Goal: Information Seeking & Learning: Learn about a topic

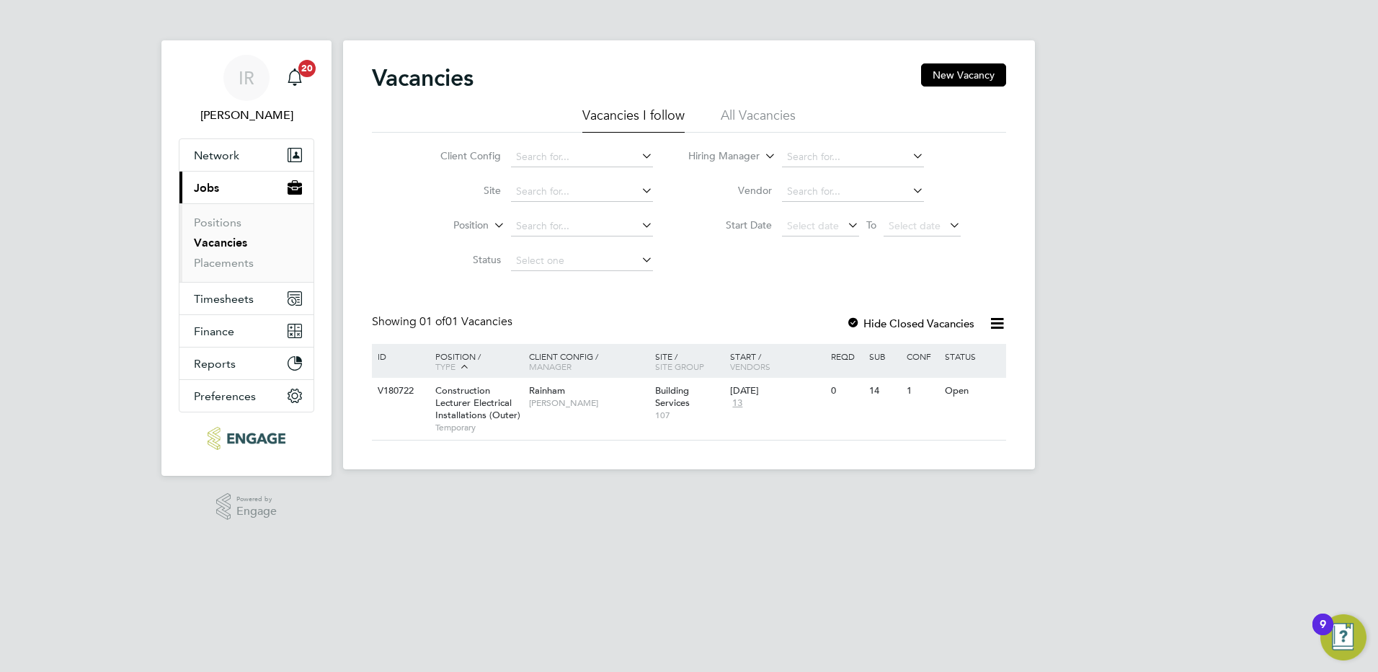
click at [773, 115] on li "All Vacancies" at bounding box center [757, 120] width 75 height 26
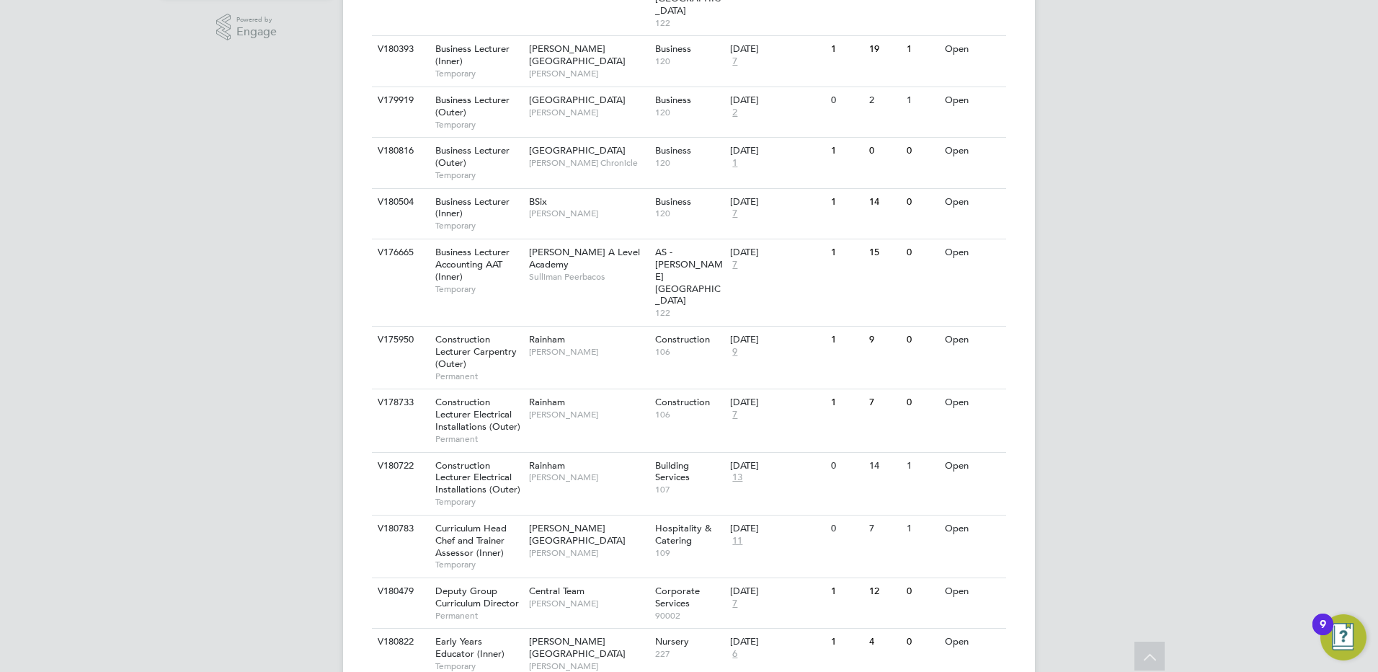
scroll to position [504, 0]
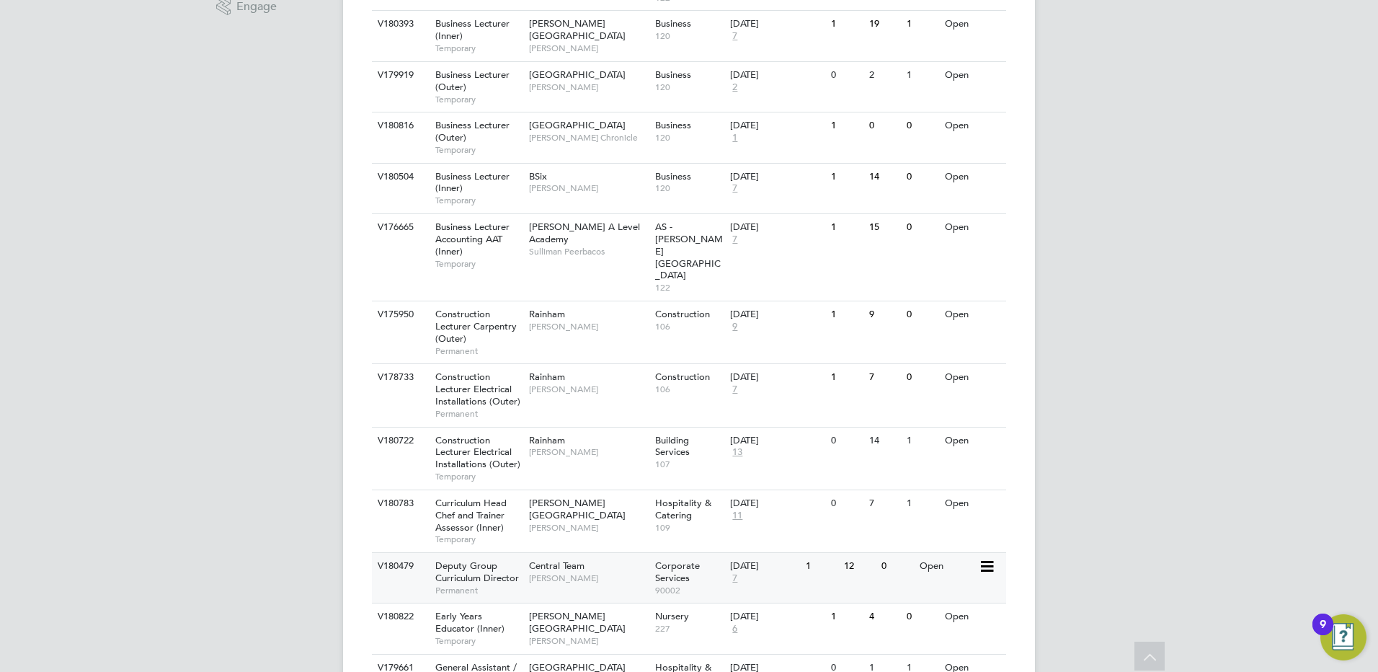
click at [470, 559] on span "Deputy Group Curriculum Director" at bounding box center [477, 571] width 84 height 24
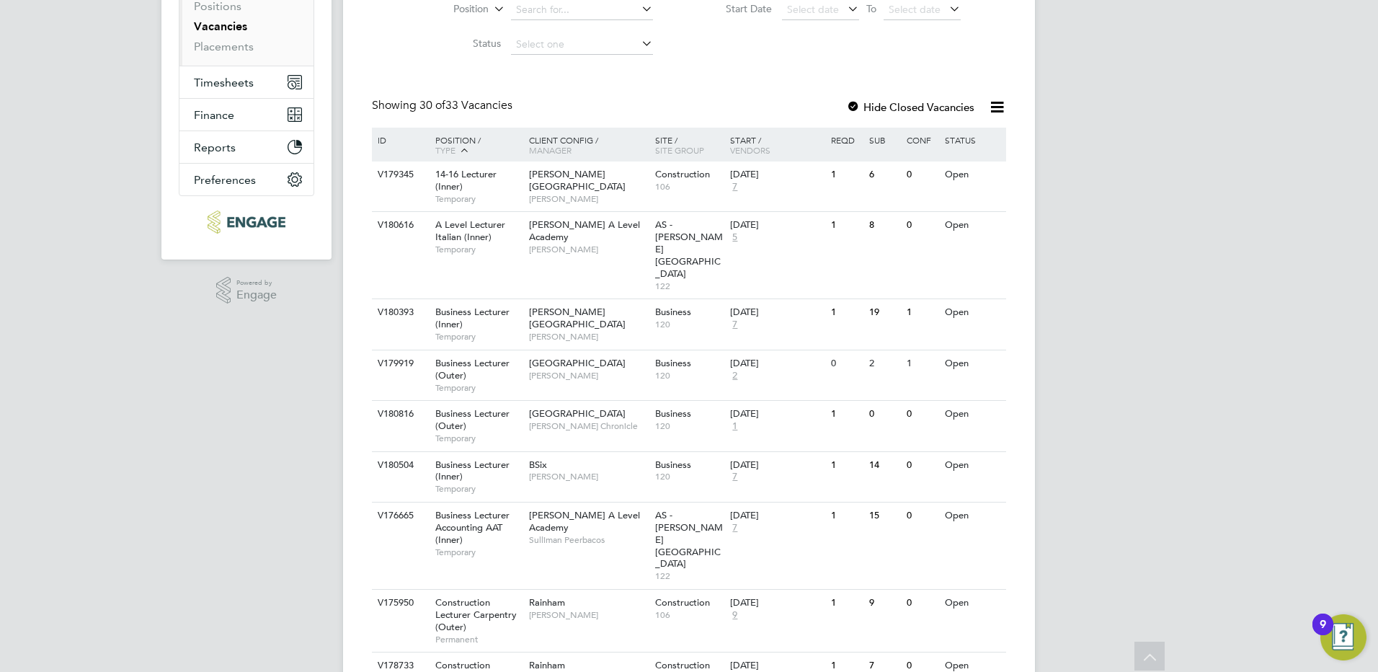
scroll to position [0, 0]
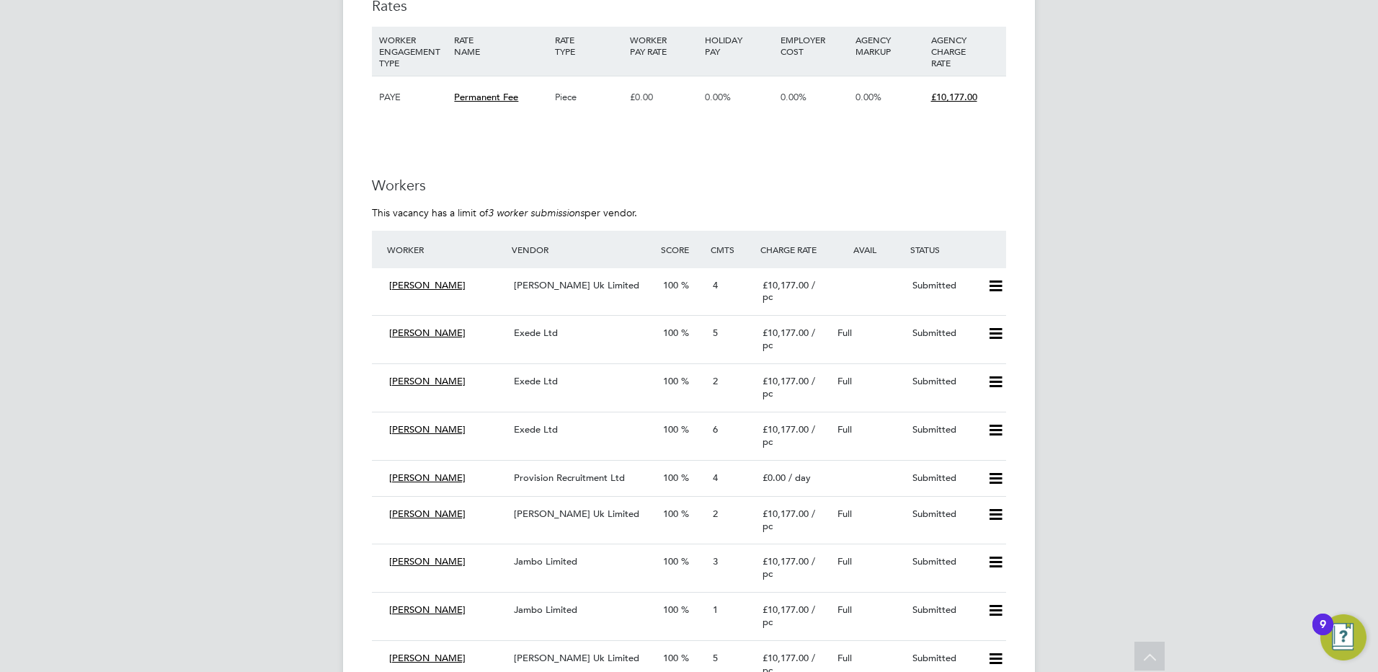
scroll to position [3747, 0]
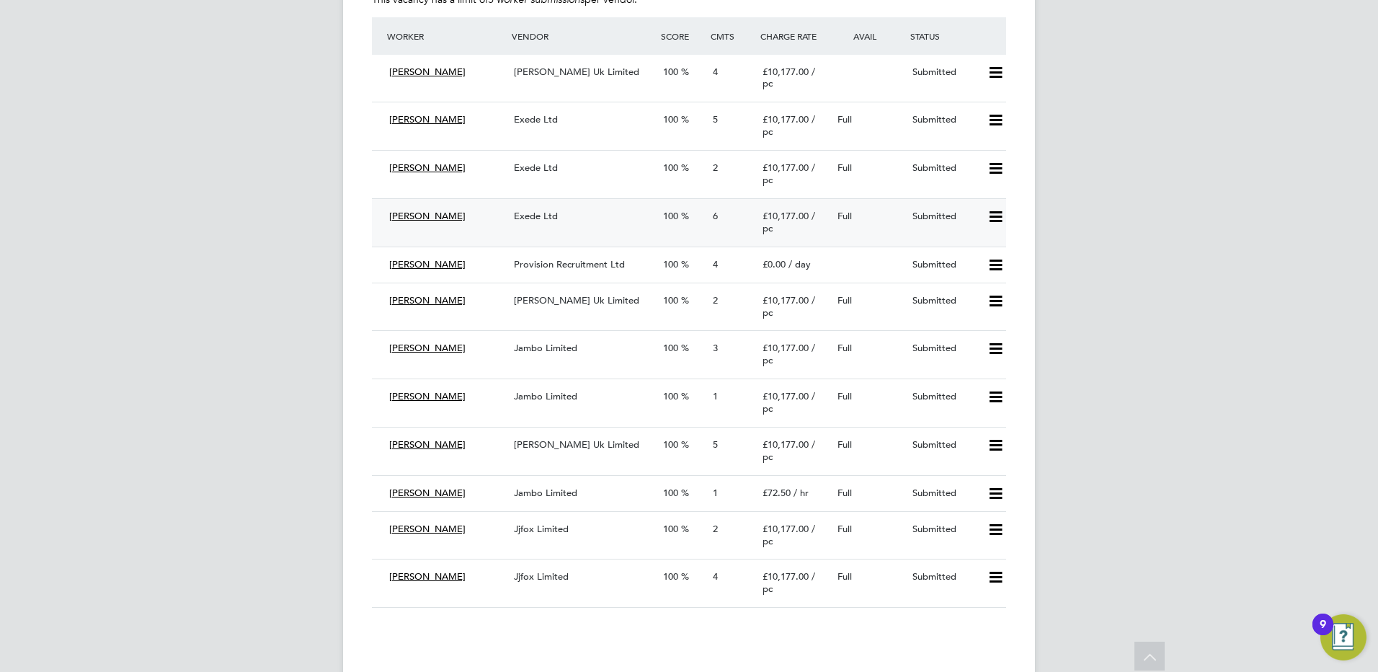
click at [424, 222] on span "David Kellar" at bounding box center [427, 216] width 76 height 12
click at [560, 228] on div "Exede Ltd" at bounding box center [582, 217] width 149 height 24
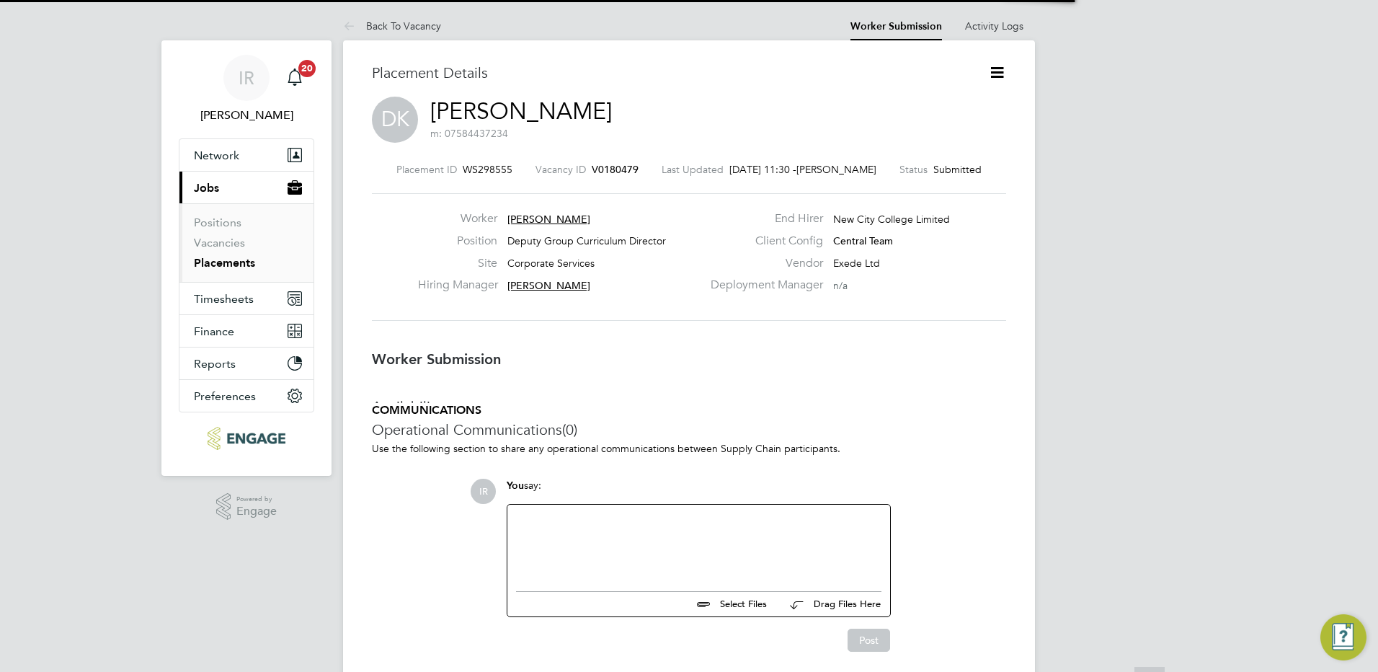
scroll to position [7, 7]
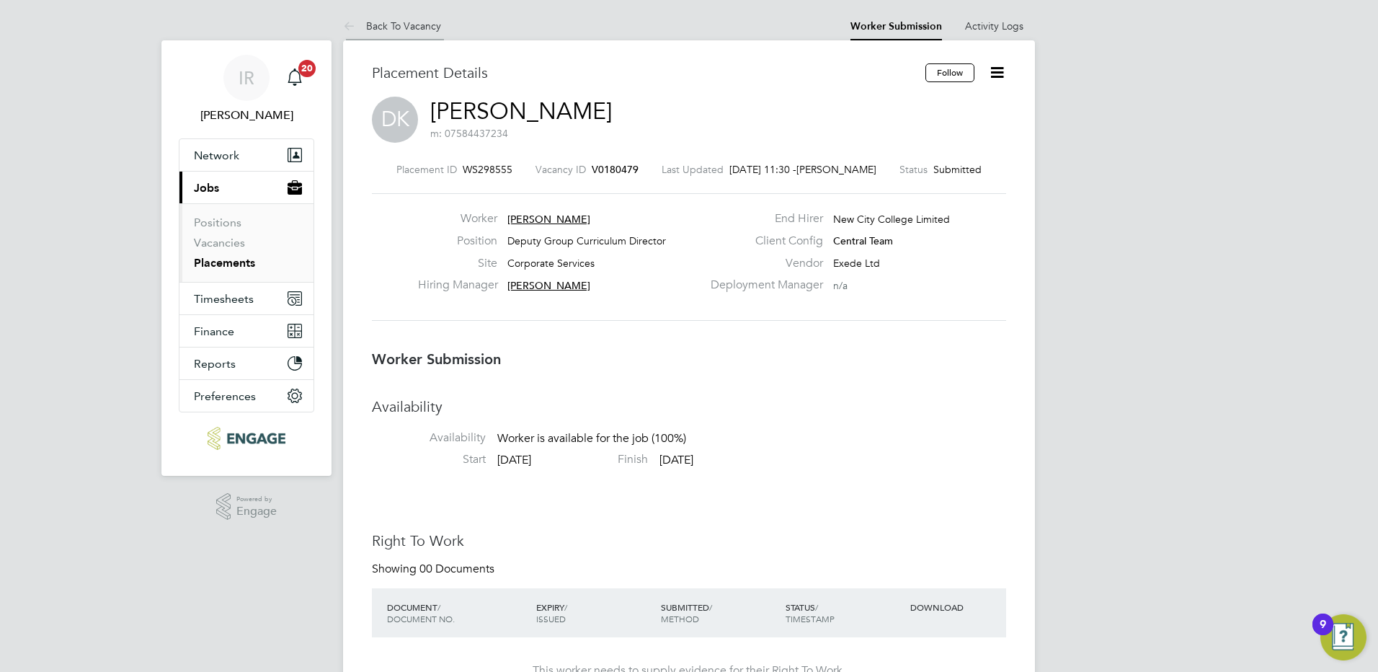
click at [395, 23] on link "Back To Vacancy" at bounding box center [392, 25] width 98 height 13
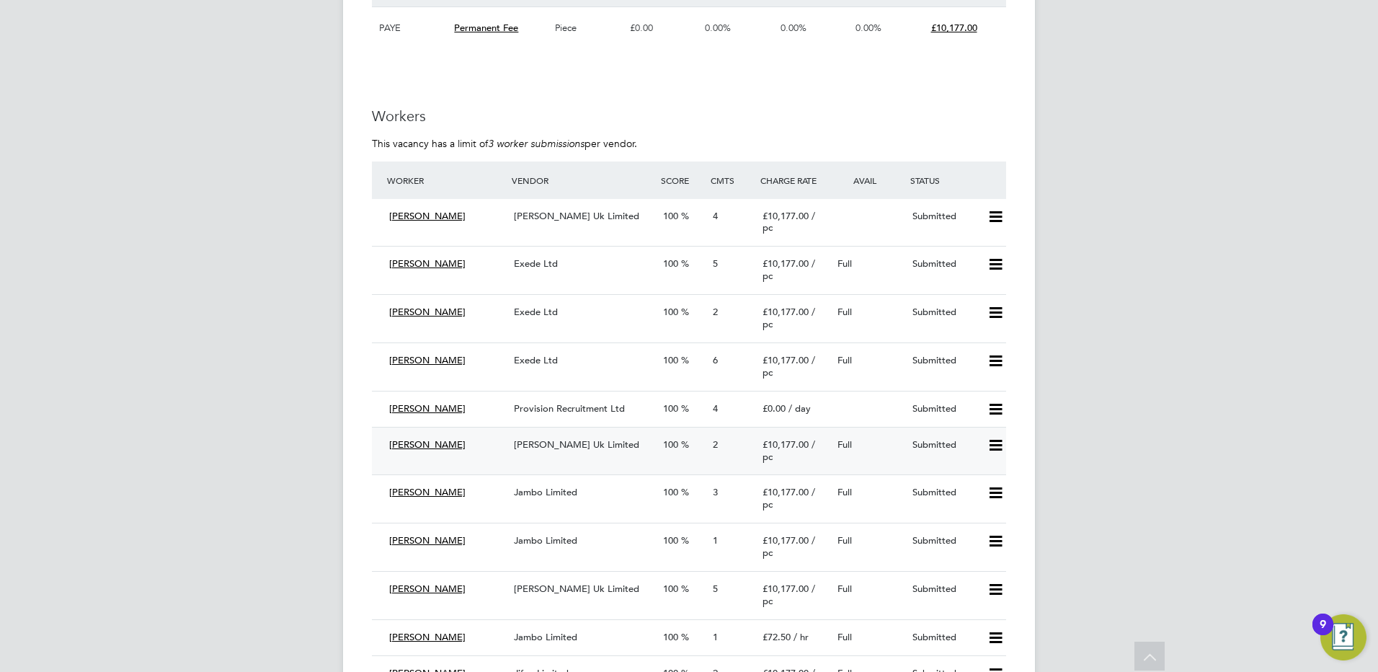
click at [594, 450] on span "Morgan Hunt Uk Limited" at bounding box center [576, 444] width 125 height 12
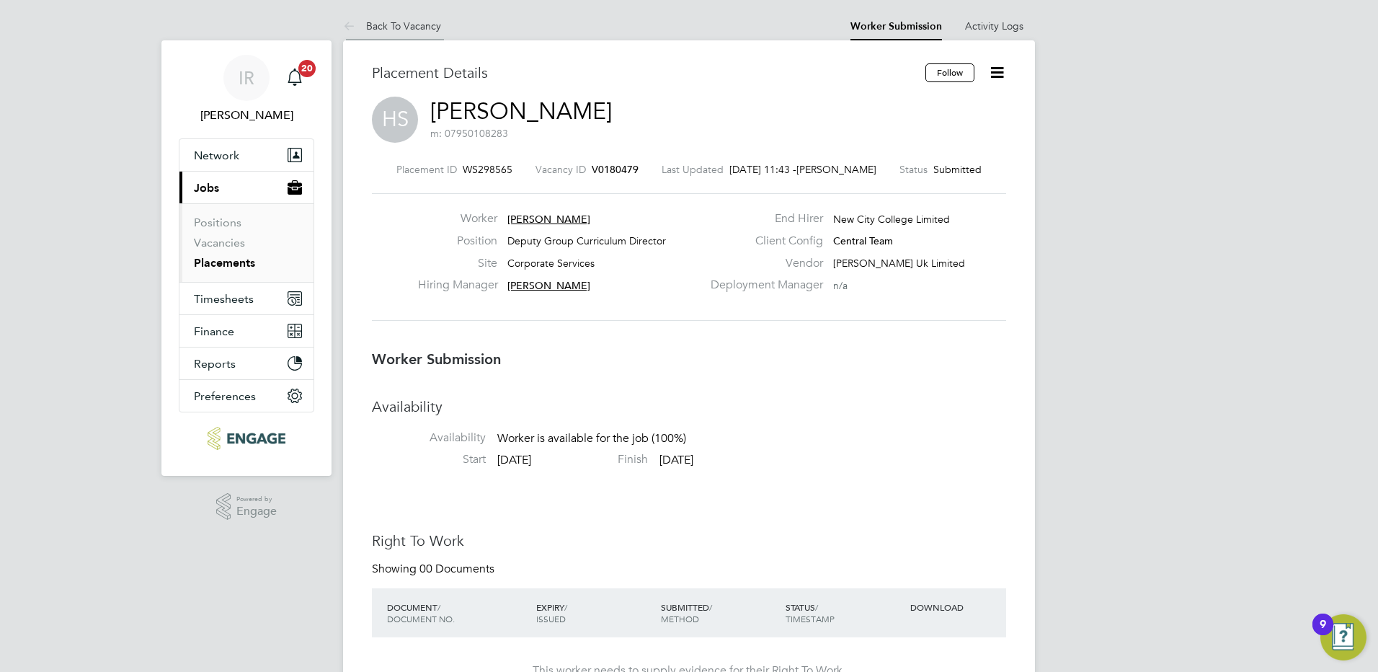
click at [388, 23] on link "Back To Vacancy" at bounding box center [392, 25] width 98 height 13
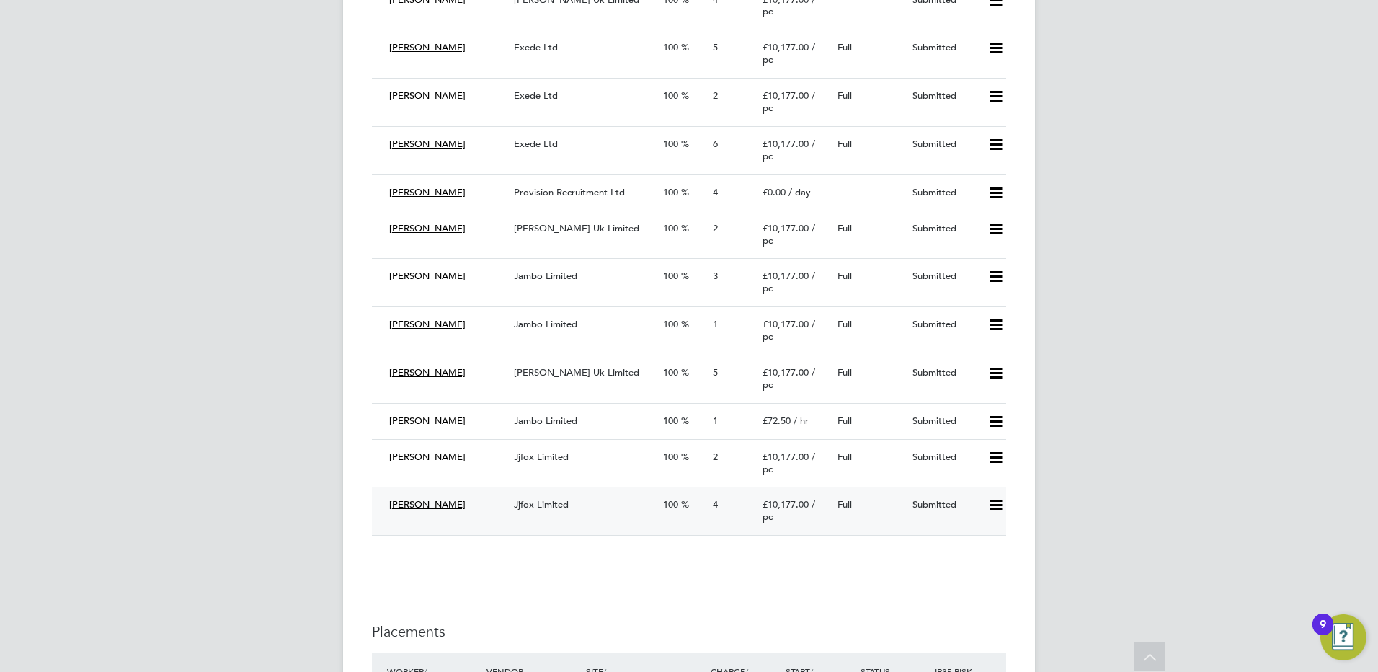
click at [535, 510] on span "Jjfox Limited" at bounding box center [541, 504] width 55 height 12
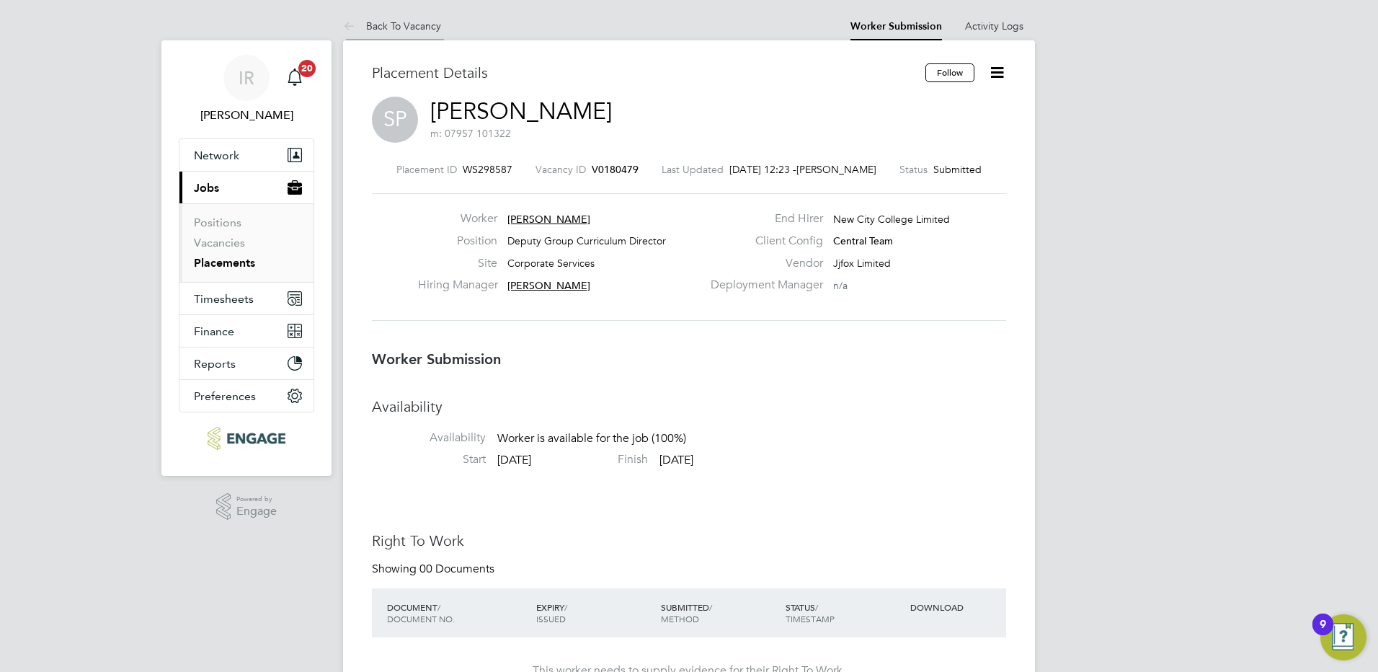
click at [414, 19] on link "Back To Vacancy" at bounding box center [392, 25] width 98 height 13
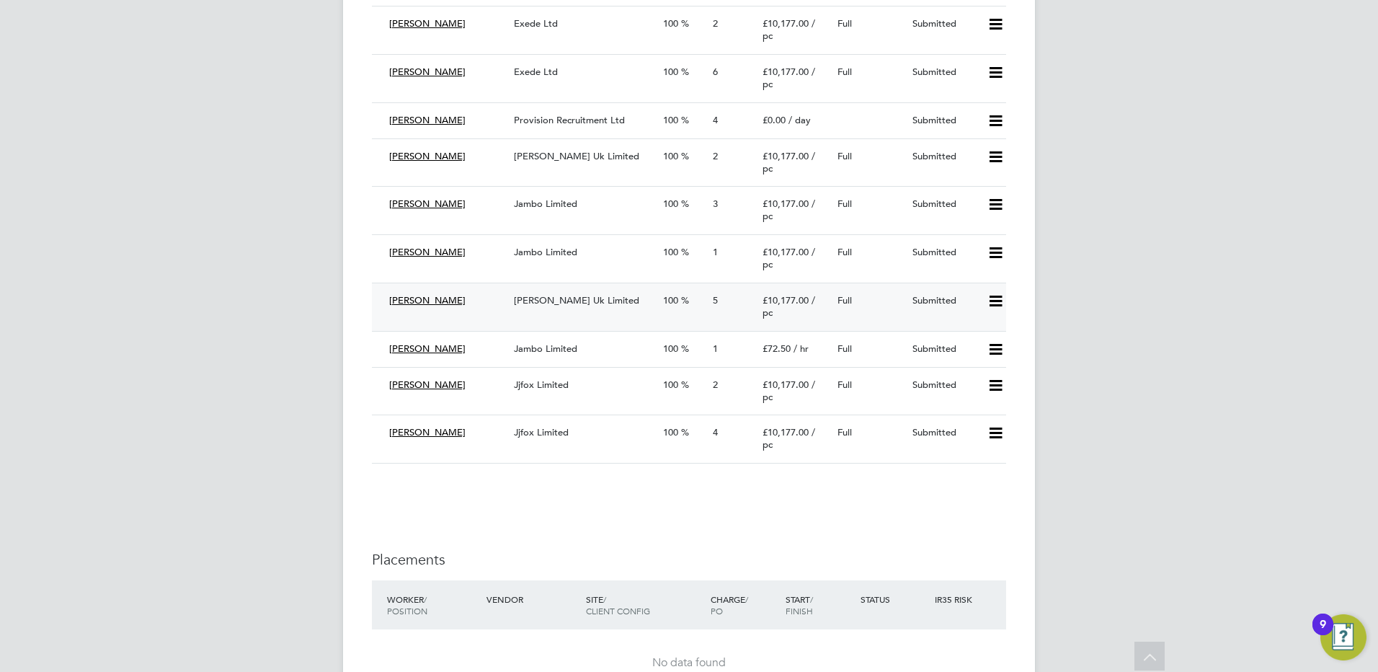
click at [566, 306] on span "Morgan Hunt Uk Limited" at bounding box center [576, 300] width 125 height 12
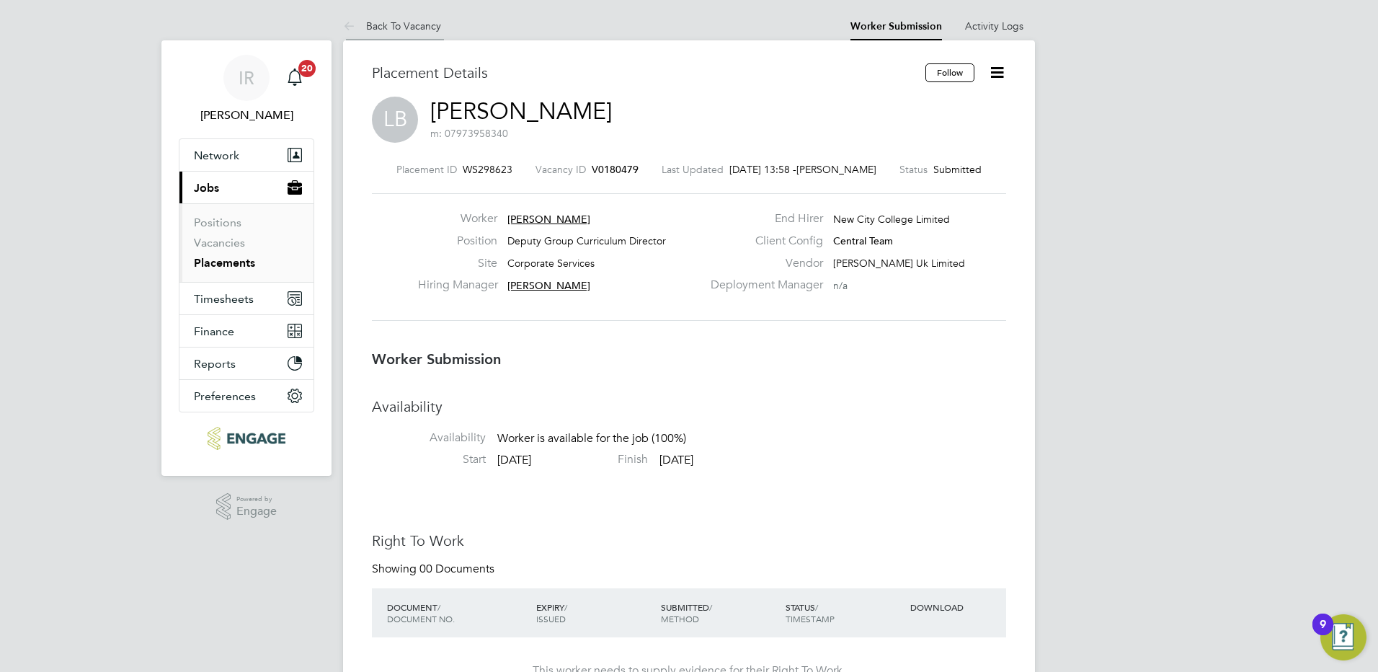
click at [396, 27] on link "Back To Vacancy" at bounding box center [392, 25] width 98 height 13
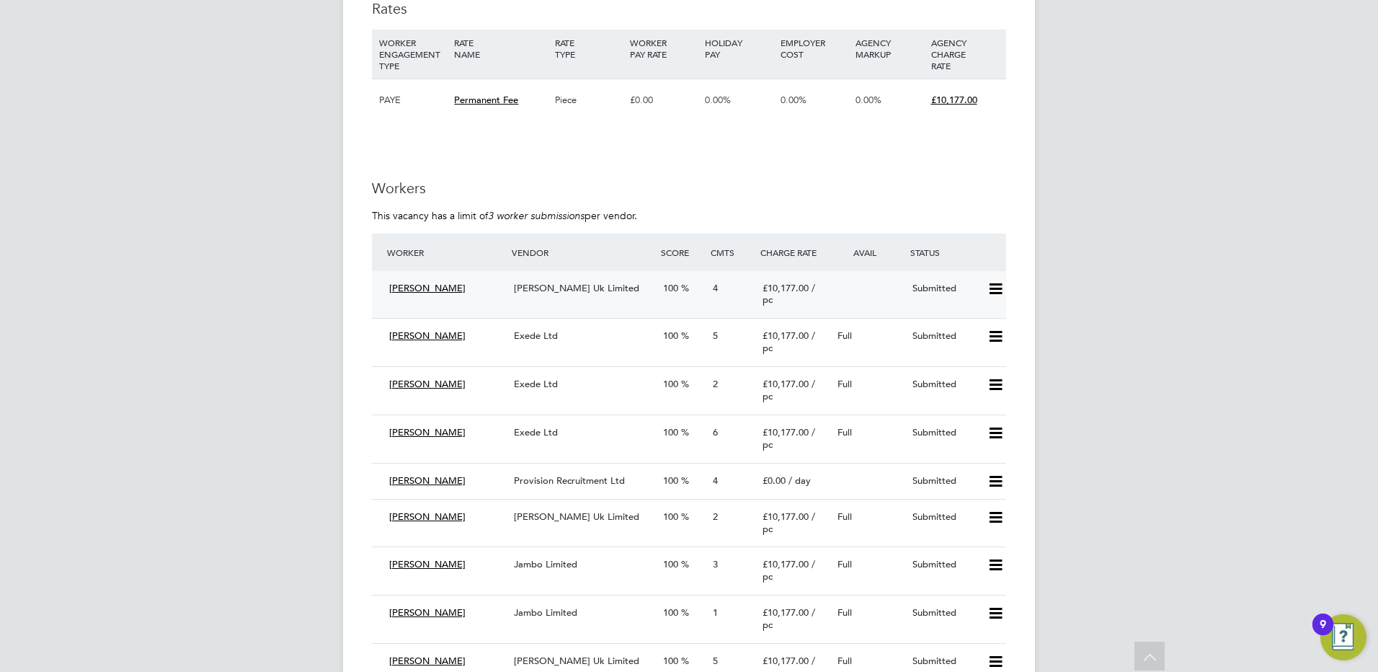
click at [579, 294] on span "Morgan Hunt Uk Limited" at bounding box center [576, 288] width 125 height 12
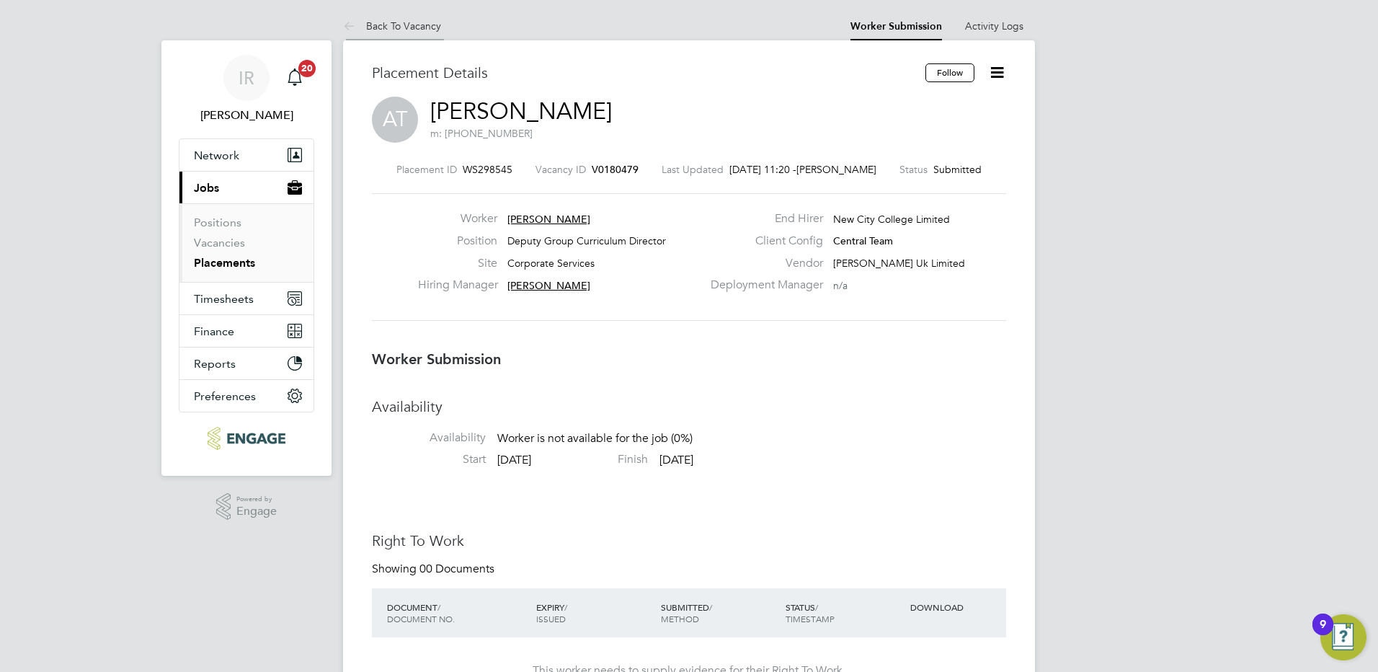
click at [413, 24] on link "Back To Vacancy" at bounding box center [392, 25] width 98 height 13
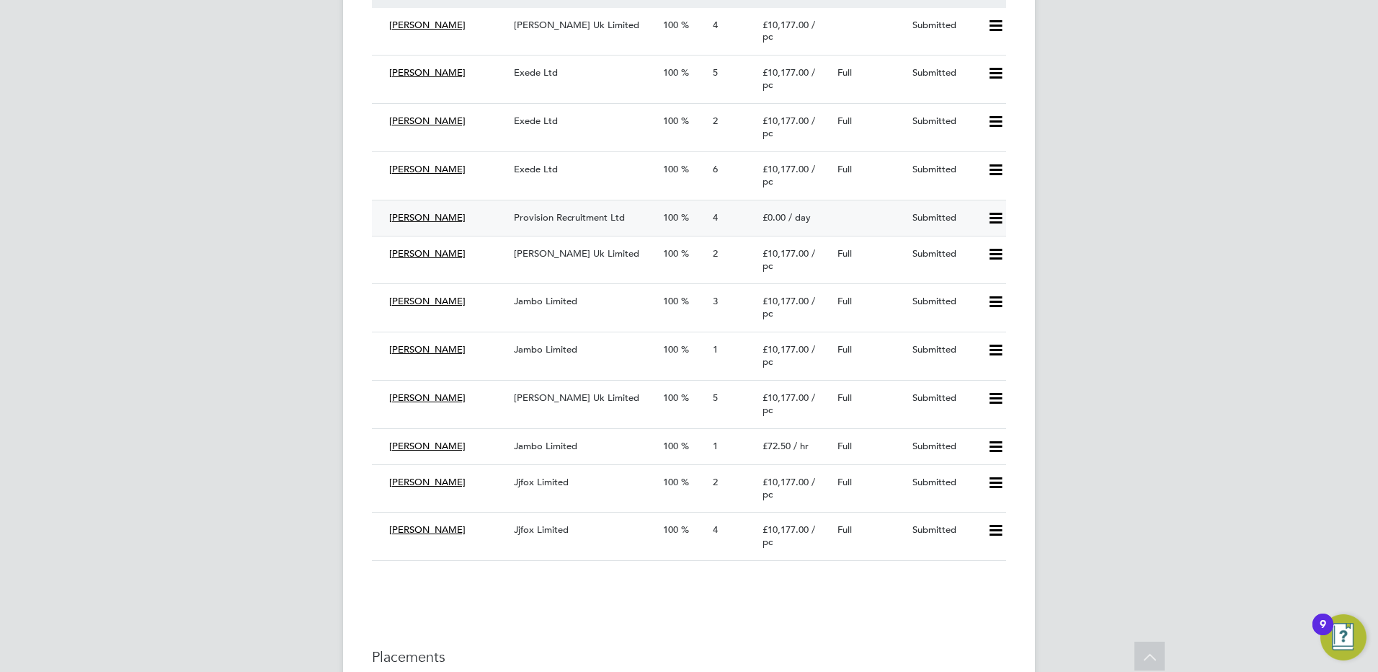
scroll to position [3819, 0]
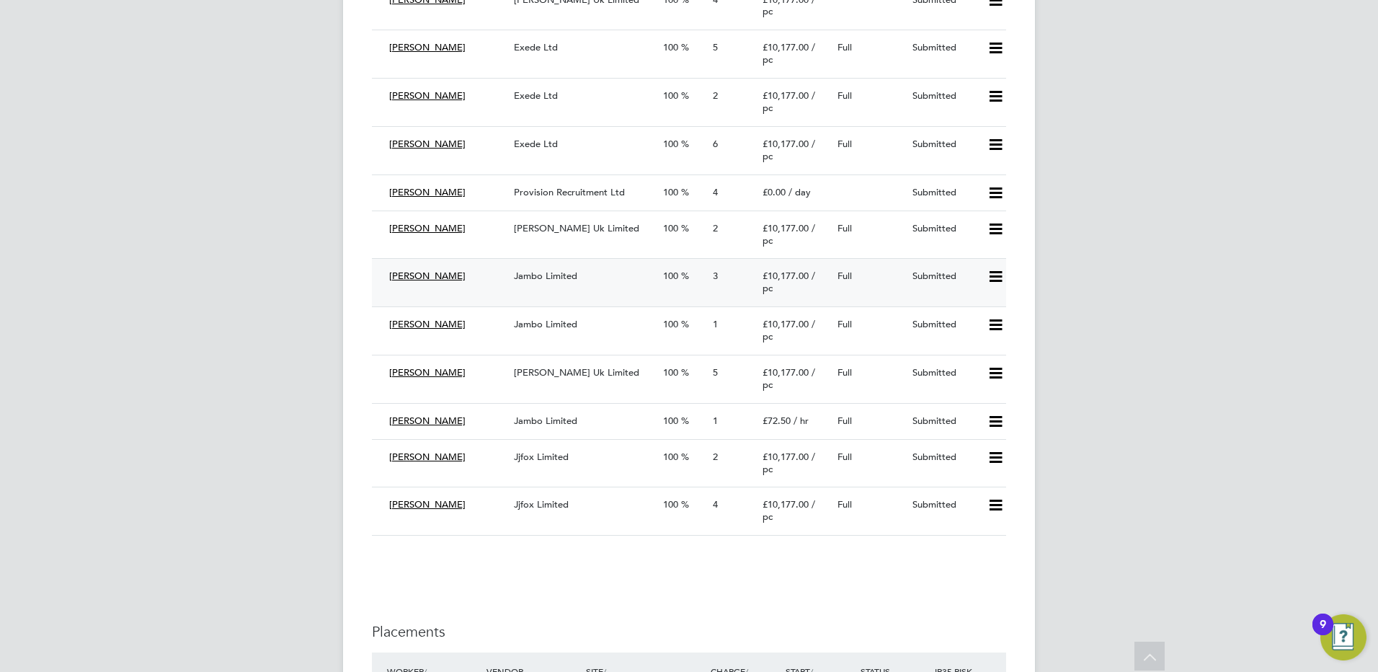
click at [535, 285] on div "Jambo Limited" at bounding box center [582, 276] width 149 height 24
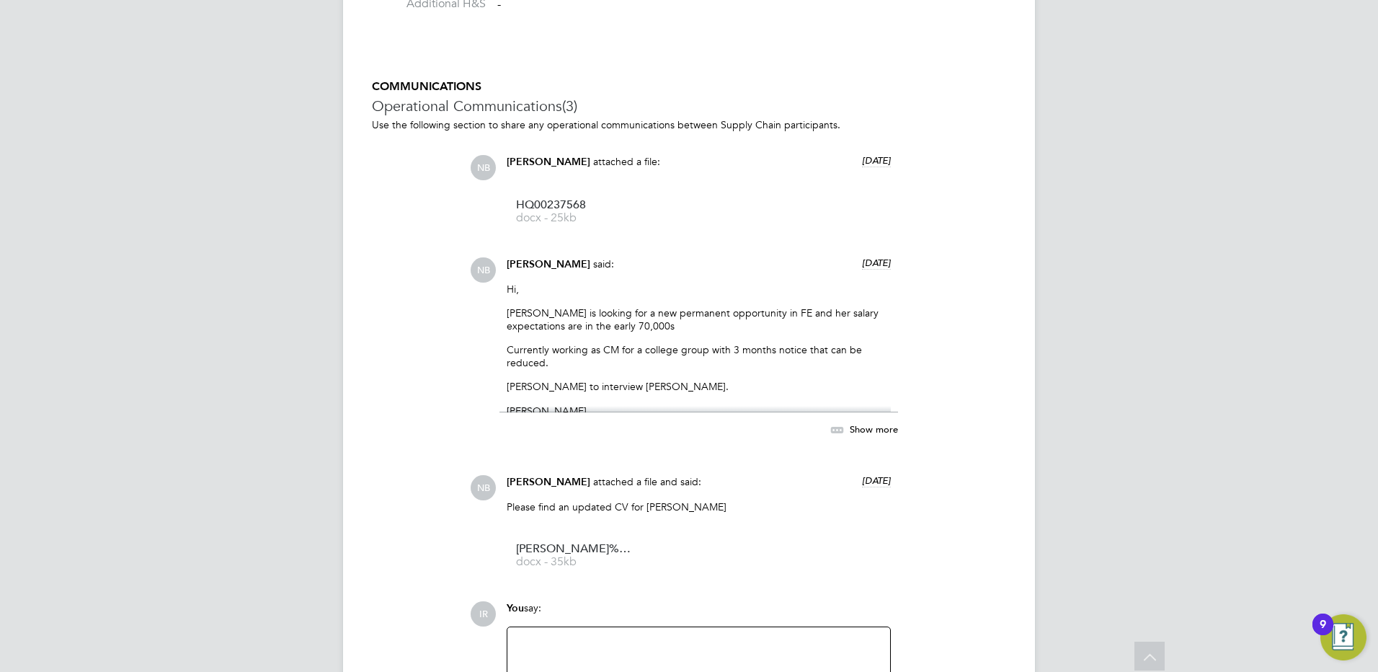
scroll to position [1486, 0]
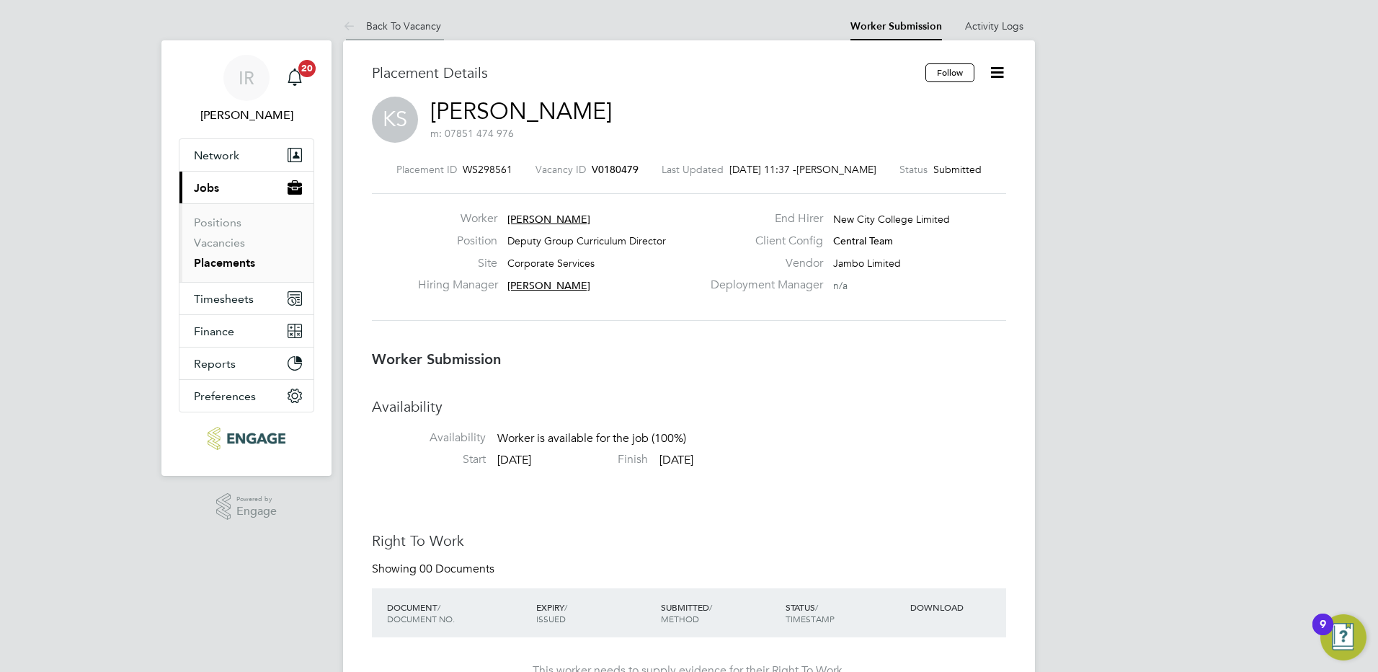
click at [402, 22] on link "Back To Vacancy" at bounding box center [392, 25] width 98 height 13
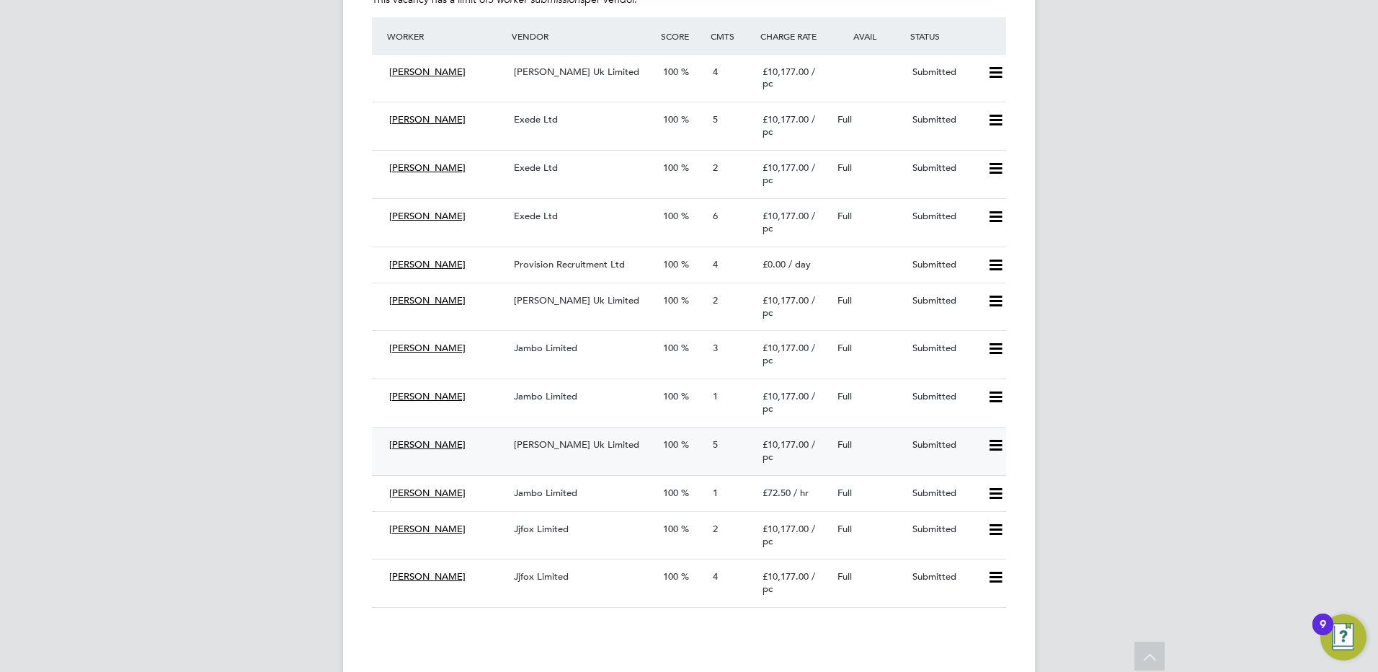
click at [552, 450] on span "Morgan Hunt Uk Limited" at bounding box center [576, 444] width 125 height 12
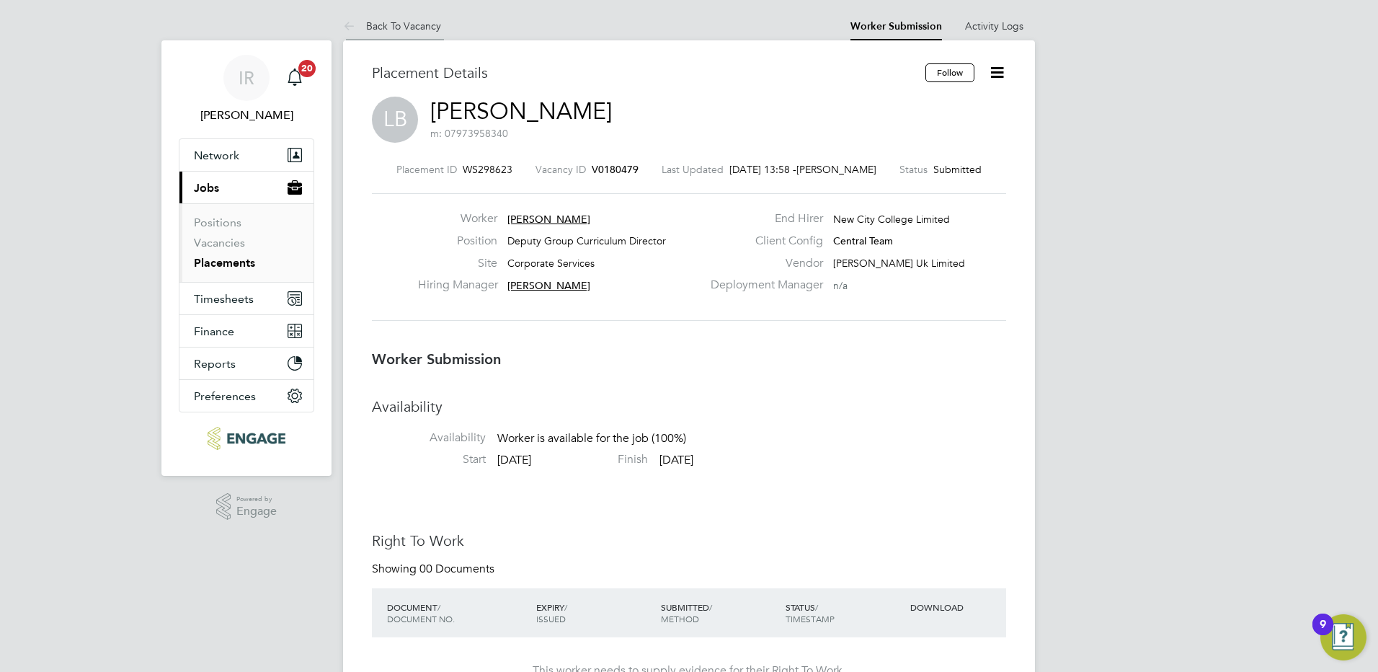
click at [431, 17] on li "Back To Vacancy" at bounding box center [392, 26] width 98 height 29
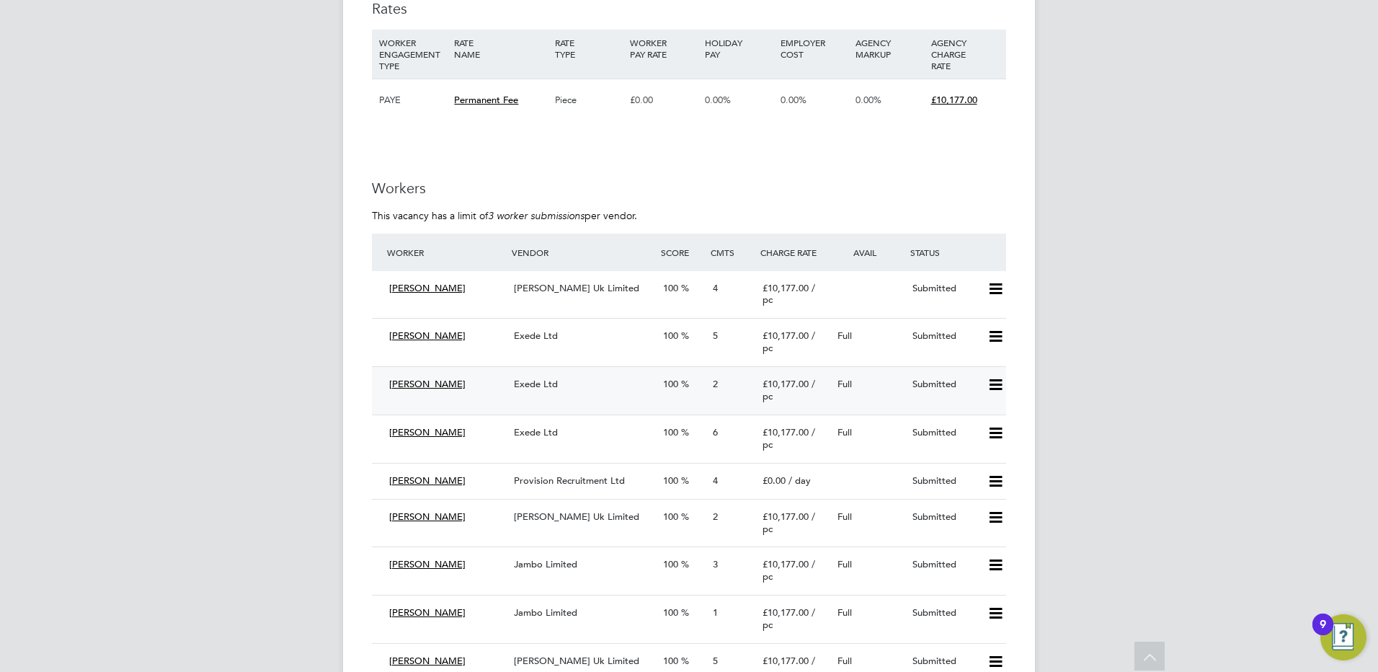
click at [553, 390] on span "Exede Ltd" at bounding box center [536, 384] width 44 height 12
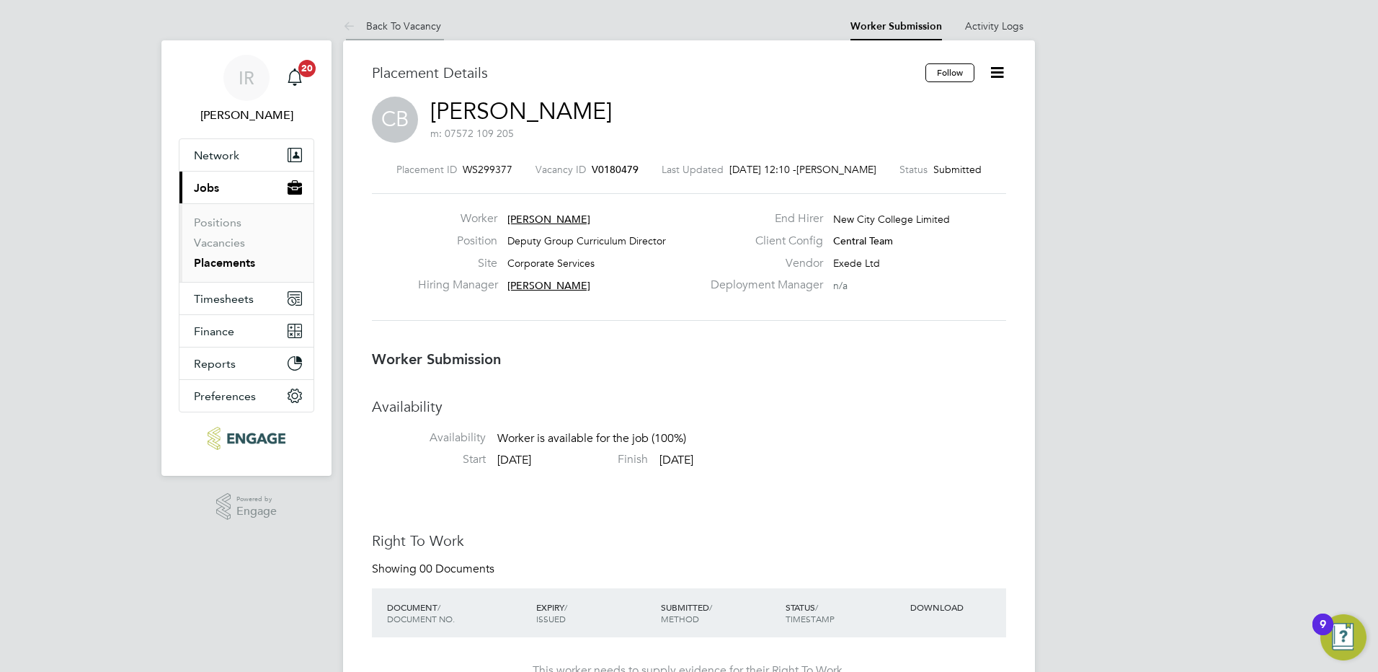
click at [413, 28] on link "Back To Vacancy" at bounding box center [392, 25] width 98 height 13
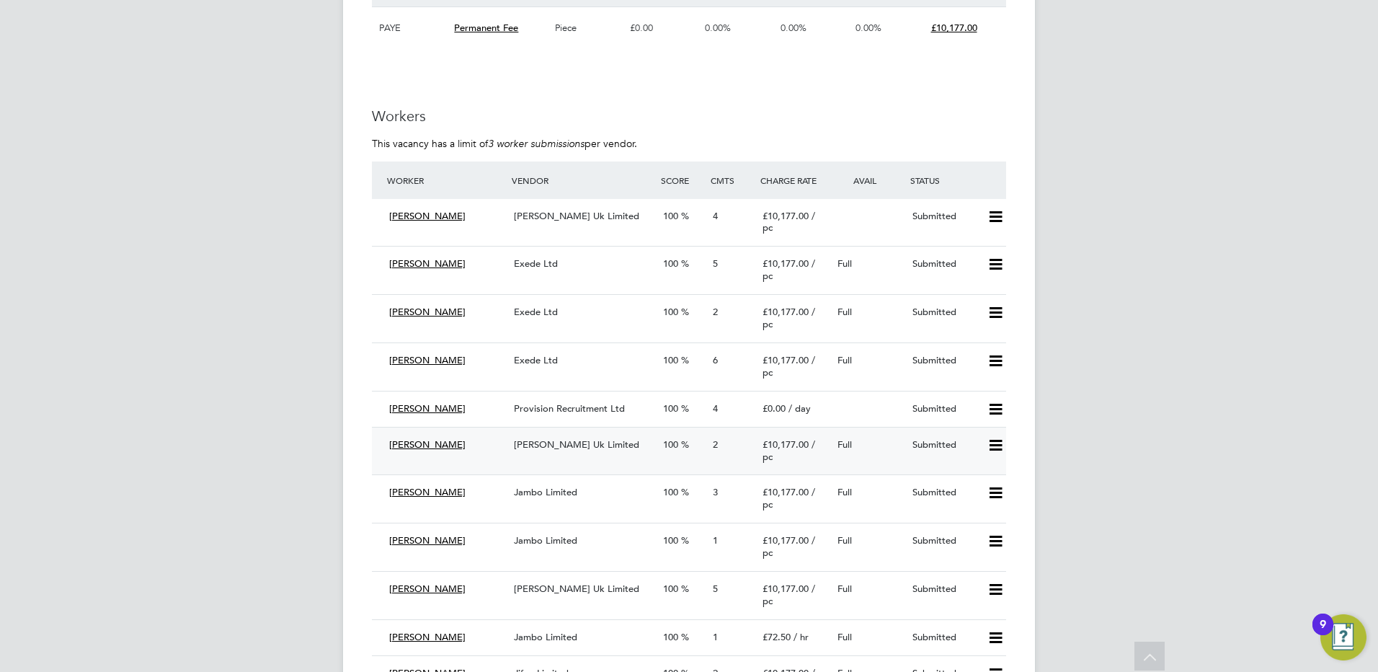
click at [549, 457] on div "Morgan Hunt Uk Limited" at bounding box center [582, 445] width 149 height 24
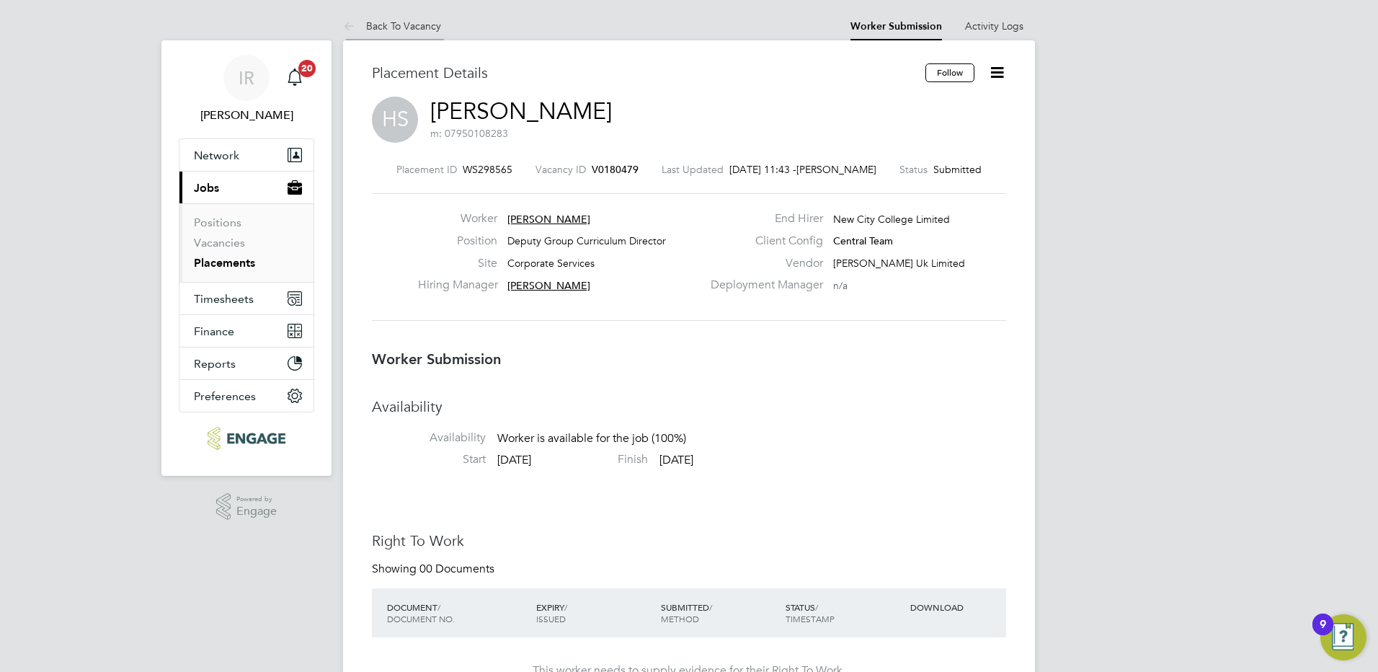
click at [415, 25] on link "Back To Vacancy" at bounding box center [392, 25] width 98 height 13
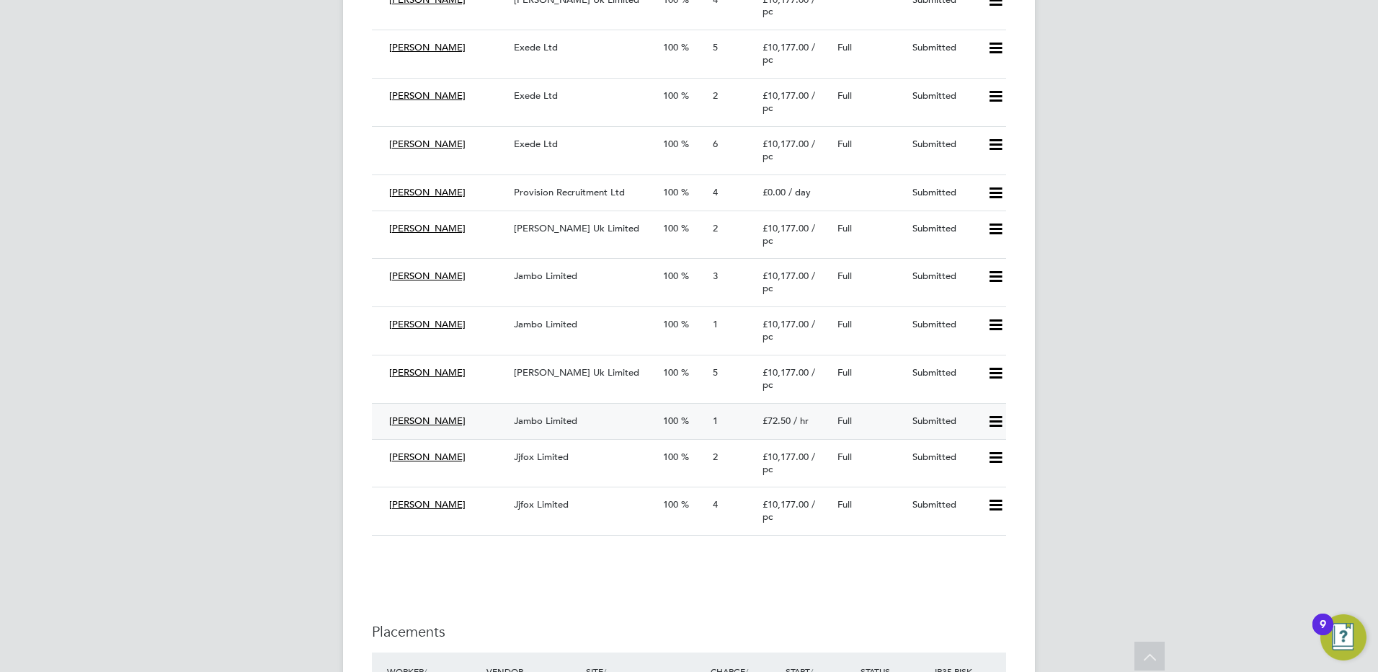
click at [566, 427] on span "Jambo Limited" at bounding box center [545, 420] width 63 height 12
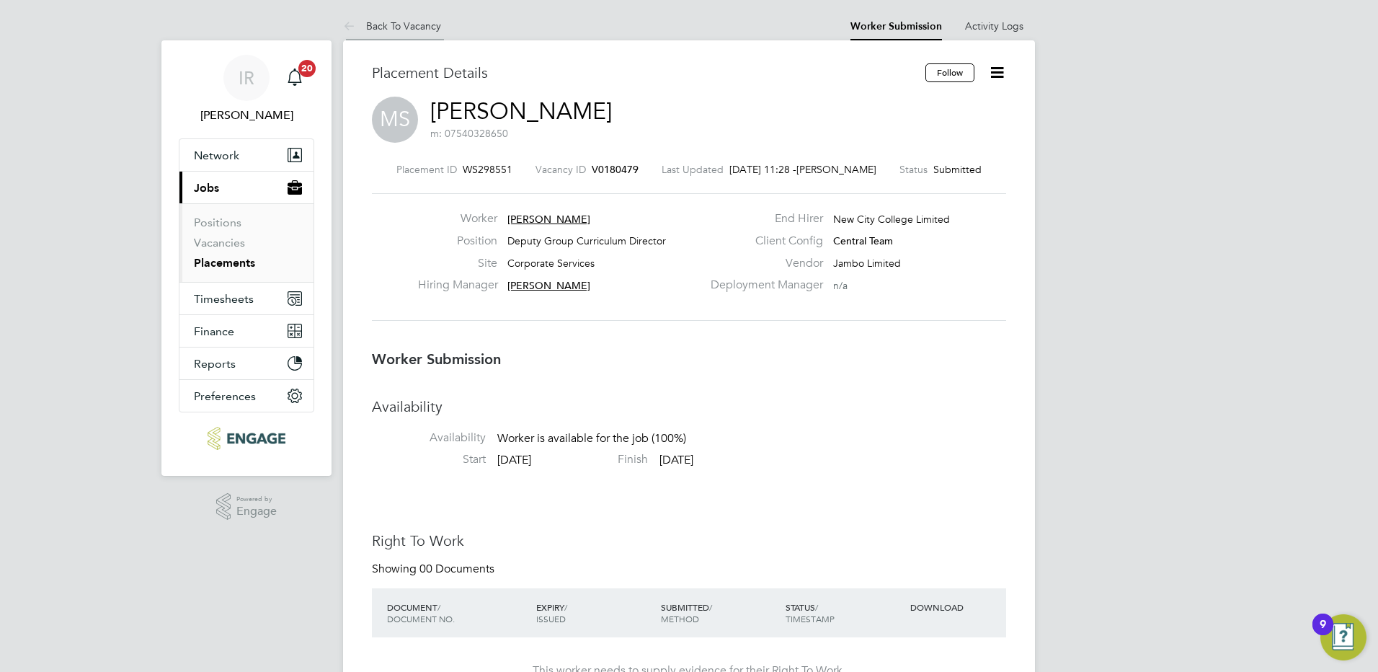
click at [414, 32] on li "Back To Vacancy" at bounding box center [392, 26] width 98 height 29
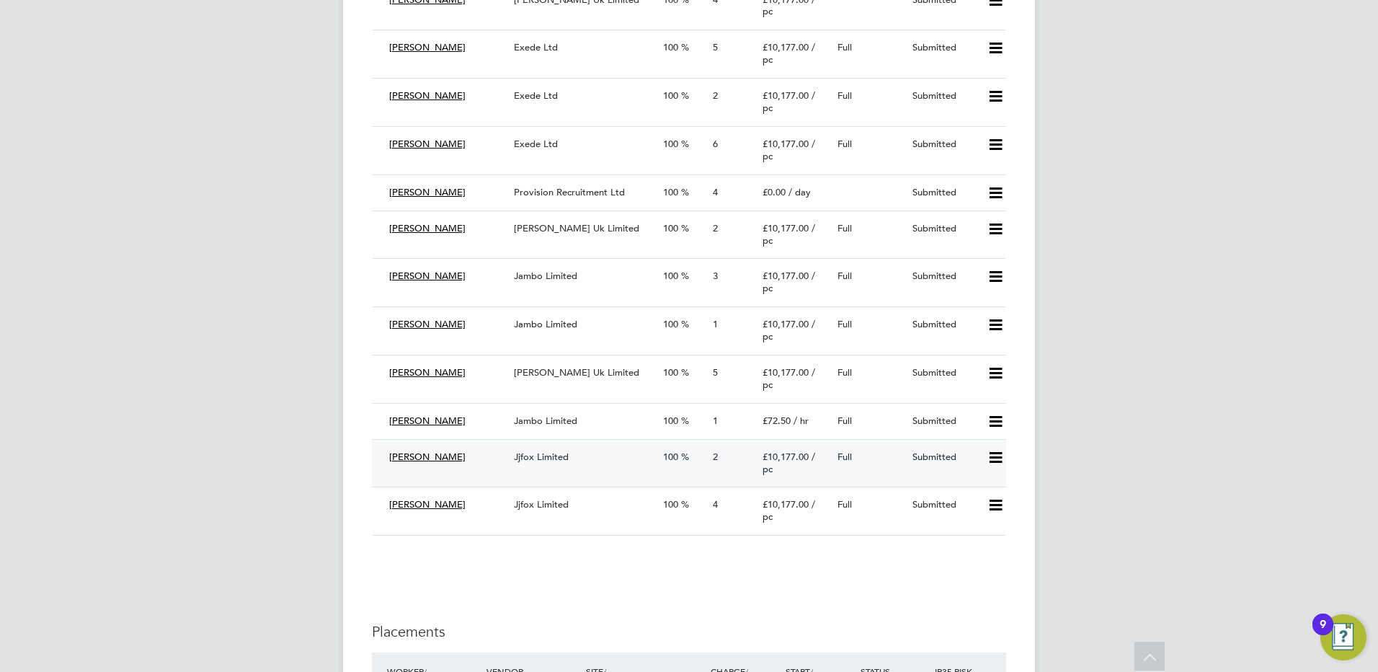
click at [561, 463] on span "Jjfox Limited" at bounding box center [541, 456] width 55 height 12
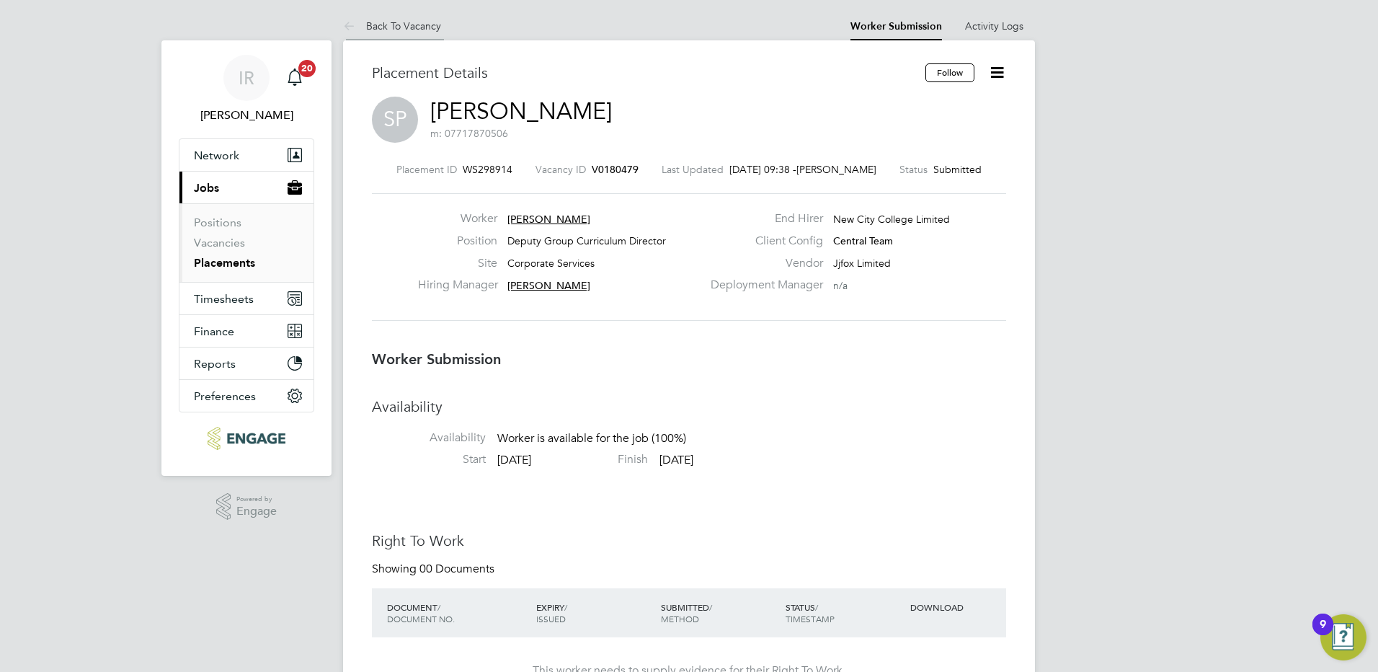
click at [408, 32] on li "Back To Vacancy" at bounding box center [392, 26] width 98 height 29
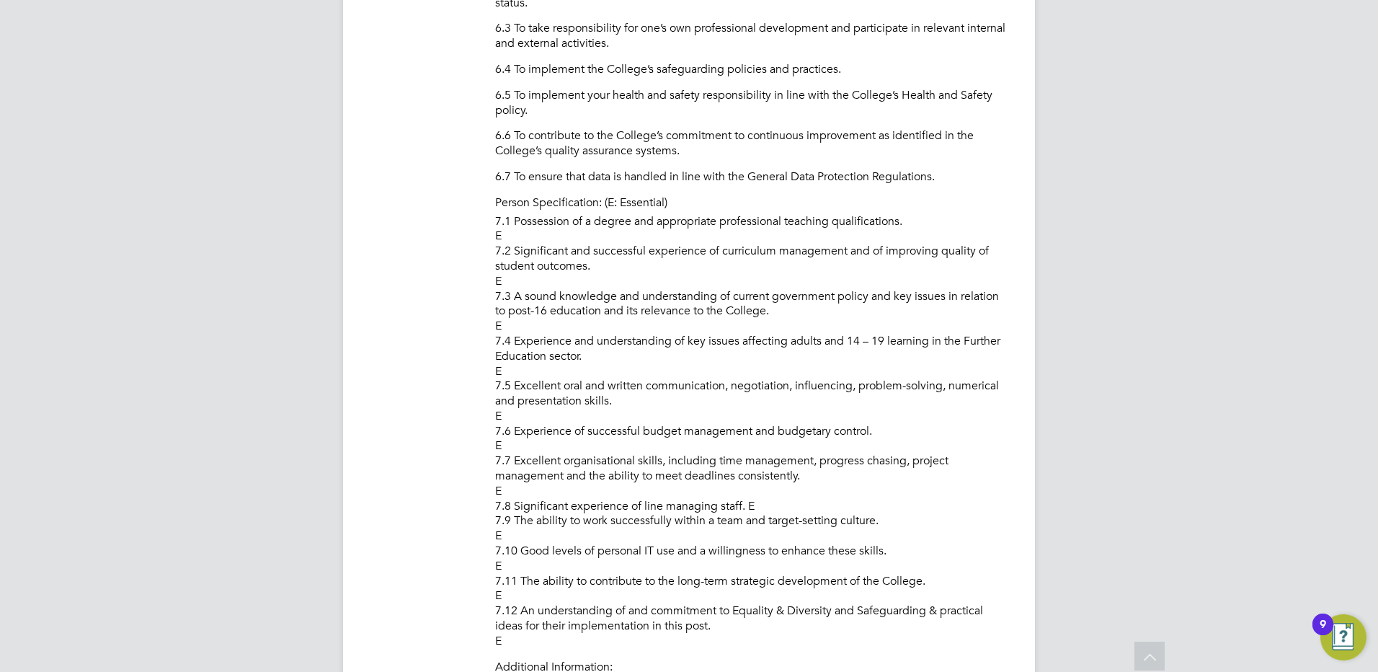
scroll to position [2234, 0]
